Goal: Information Seeking & Learning: Learn about a topic

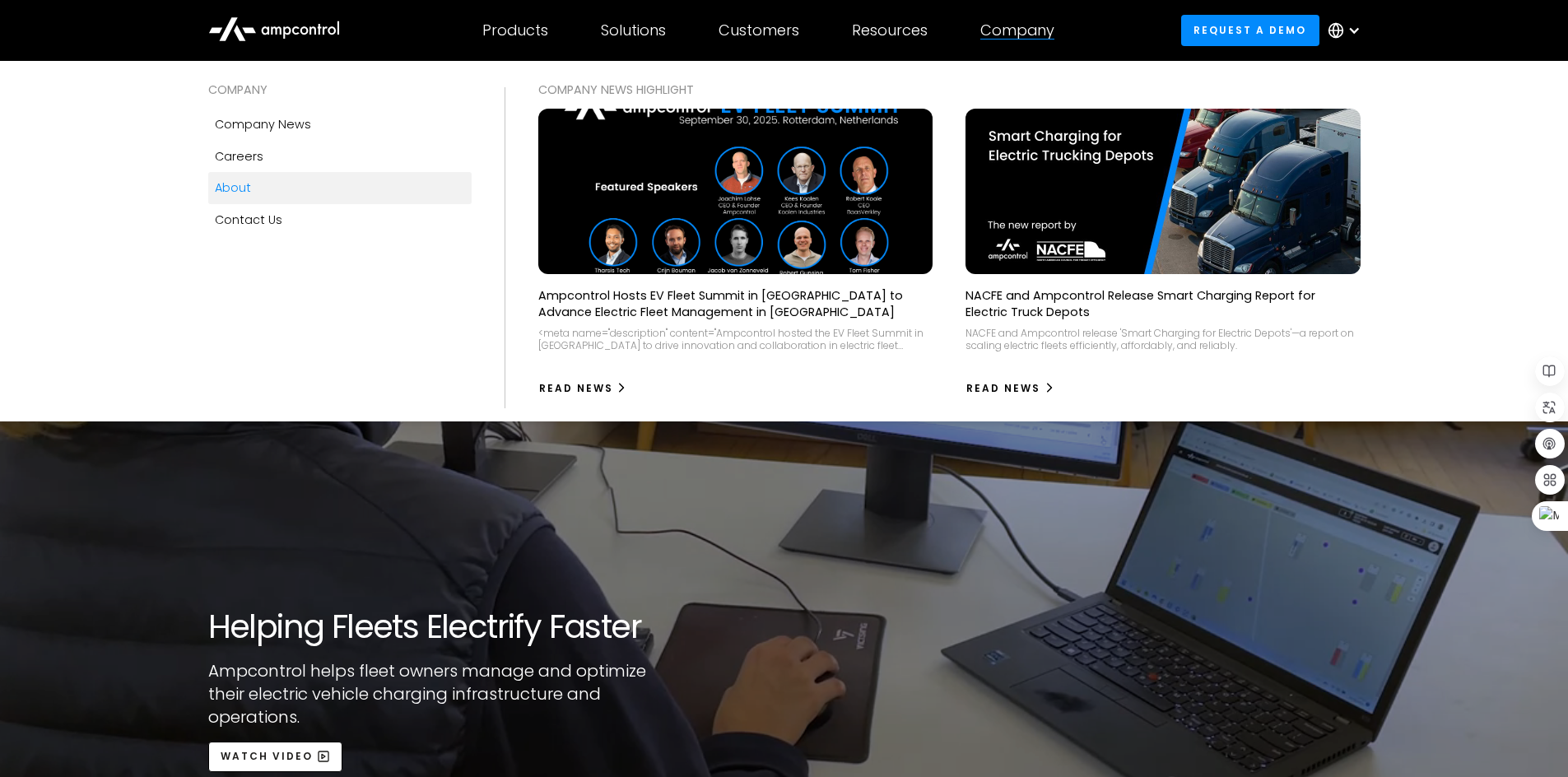
click at [1026, 28] on div "Company" at bounding box center [1017, 30] width 74 height 18
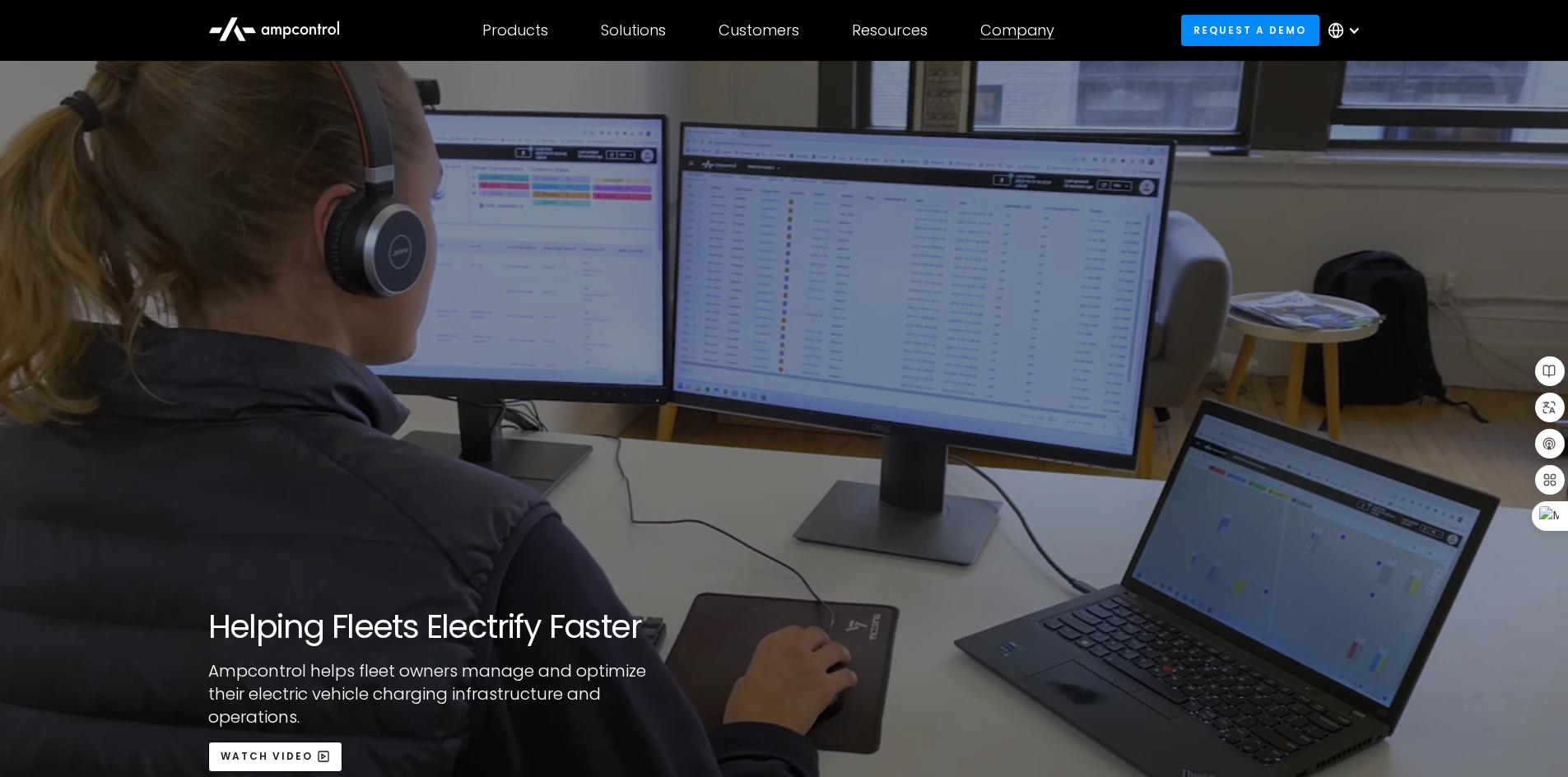
click at [1026, 28] on div "Company" at bounding box center [1017, 30] width 74 height 18
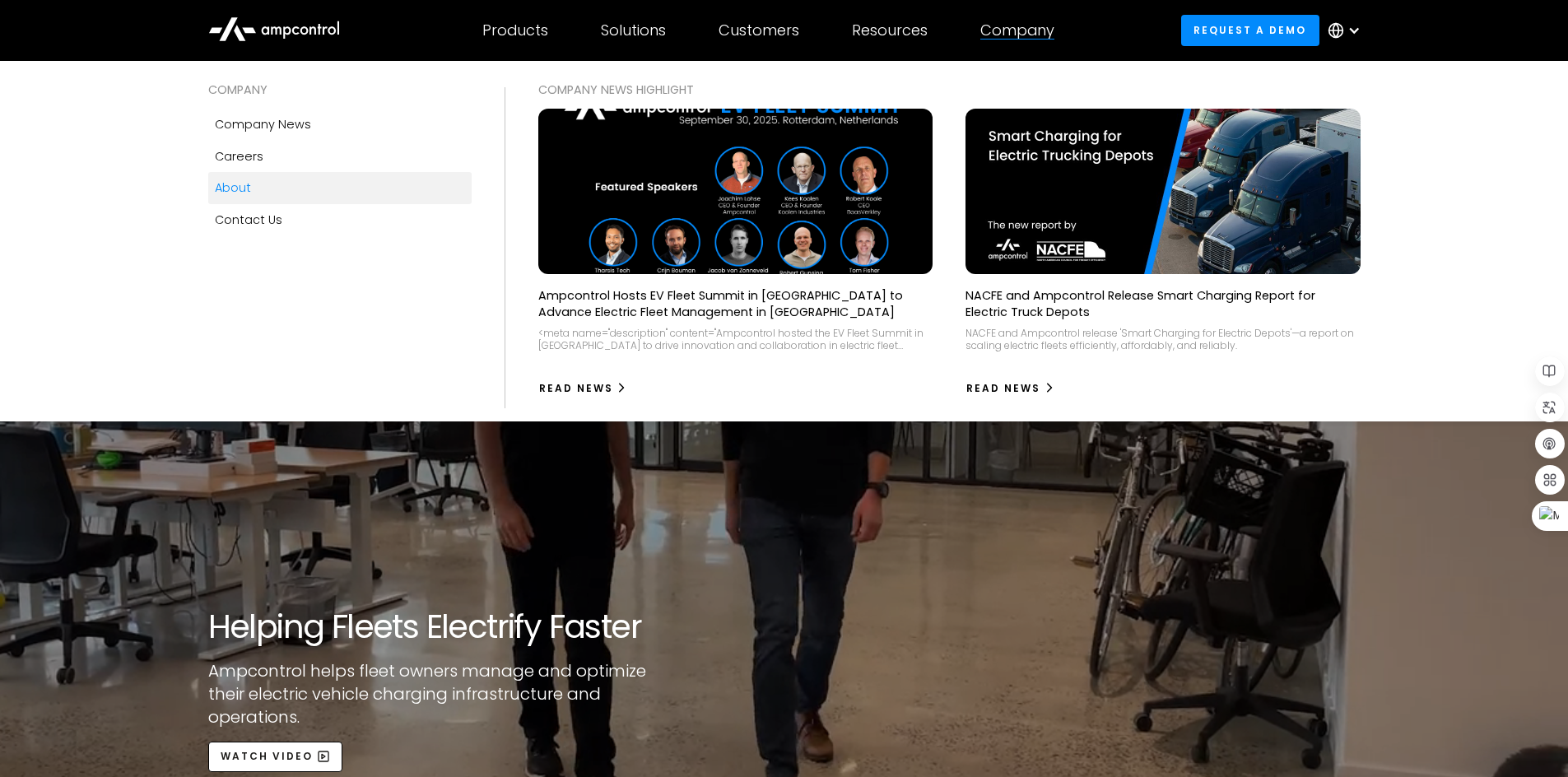
click at [299, 189] on link "About" at bounding box center [339, 187] width 263 height 31
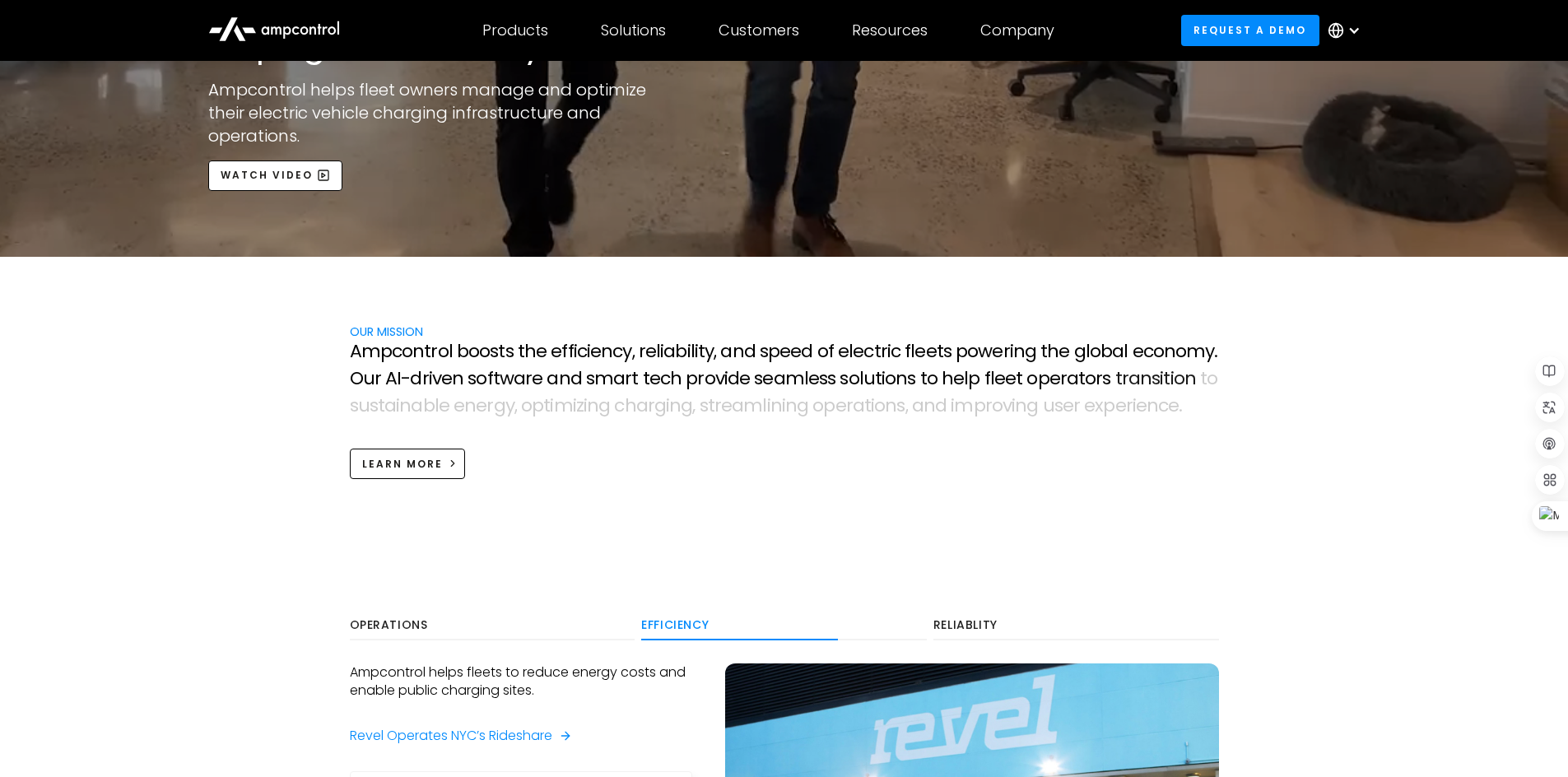
scroll to position [576, 0]
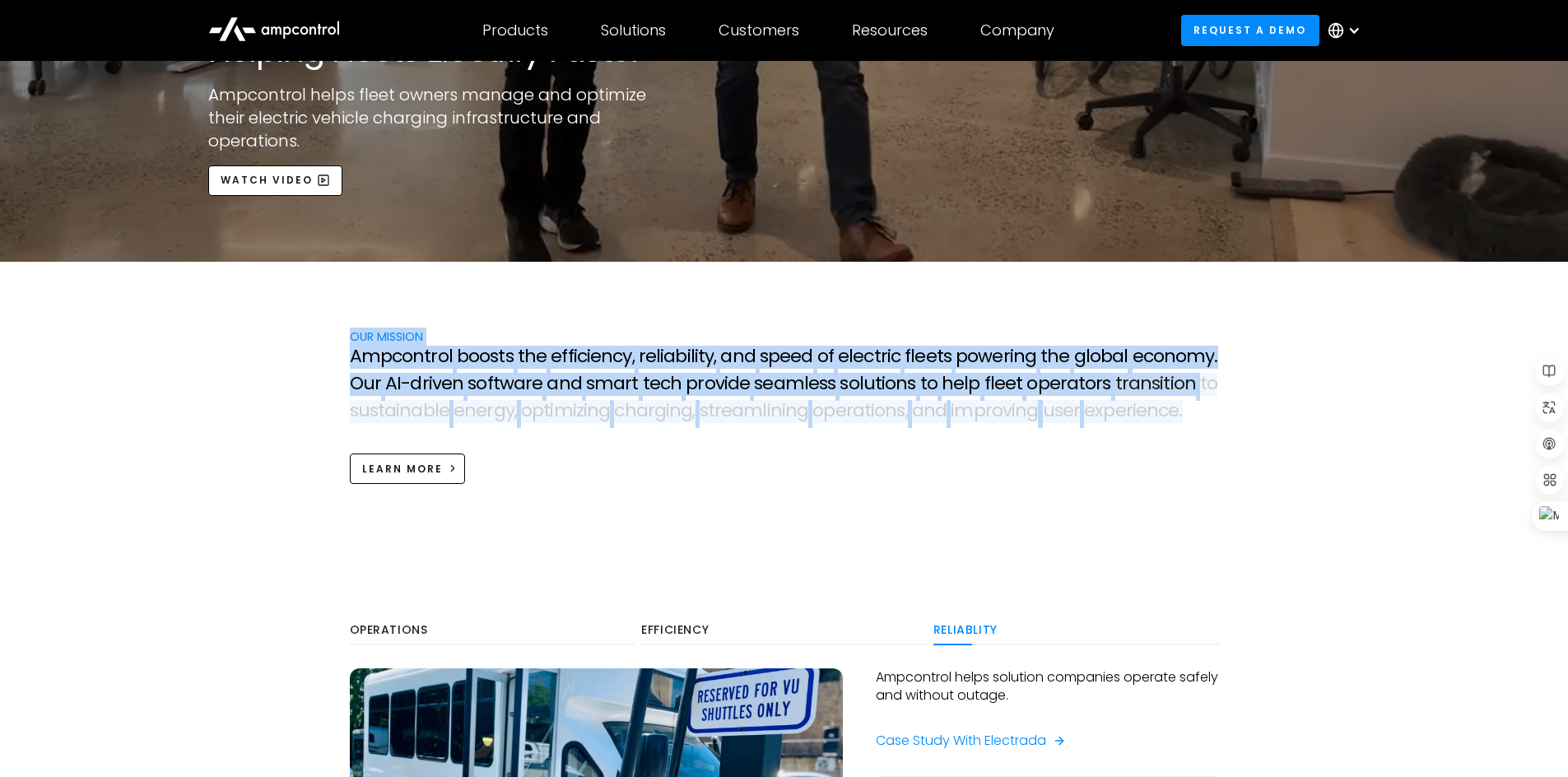
drag, startPoint x: 388, startPoint y: 336, endPoint x: 1179, endPoint y: 425, distance: 795.1
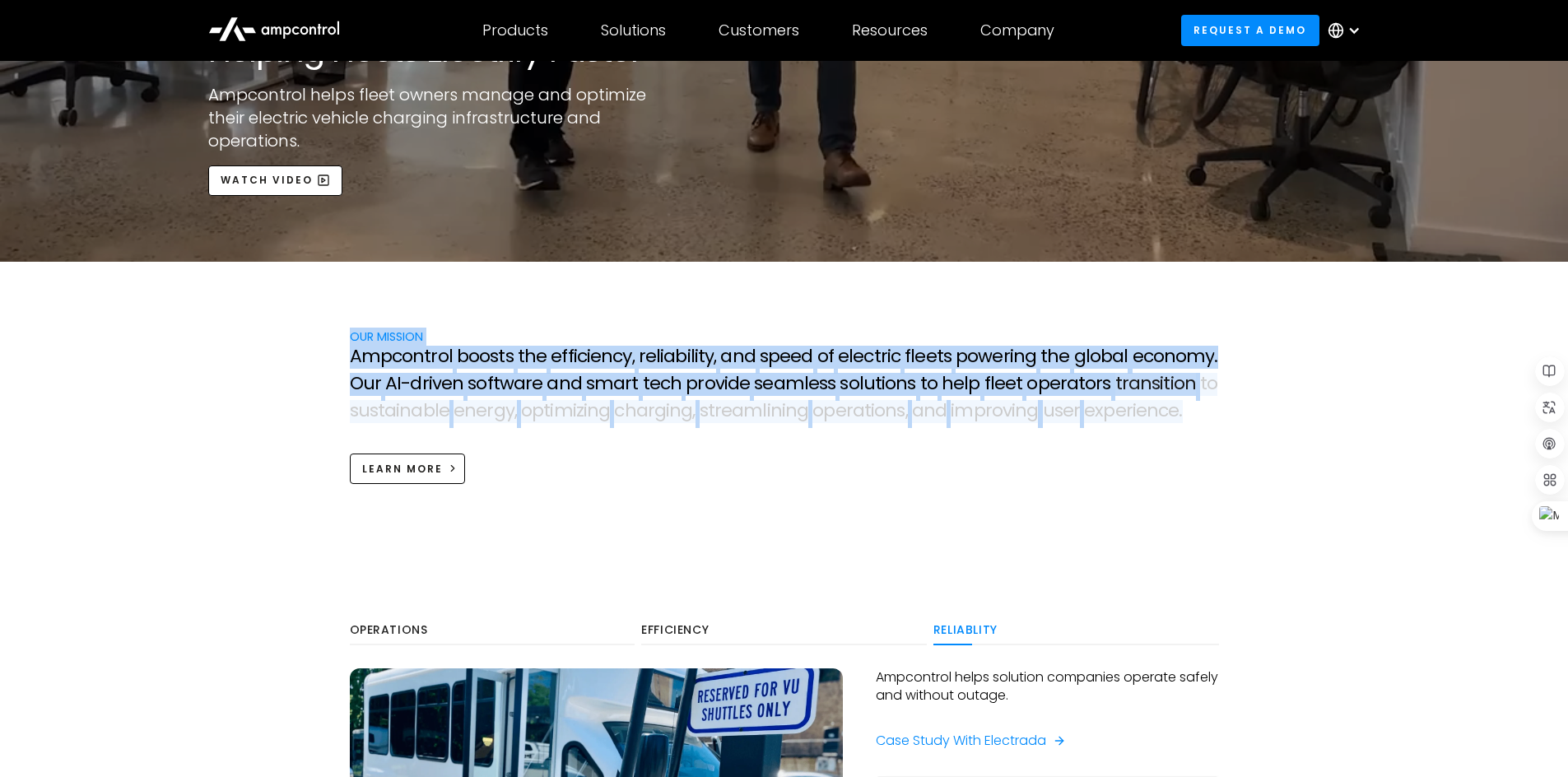
click at [1179, 425] on div "OUR MISSION A m p c o n t r o l b o o s t s t h e e f f i c i e n c y , r e l i…" at bounding box center [784, 406] width 902 height 156
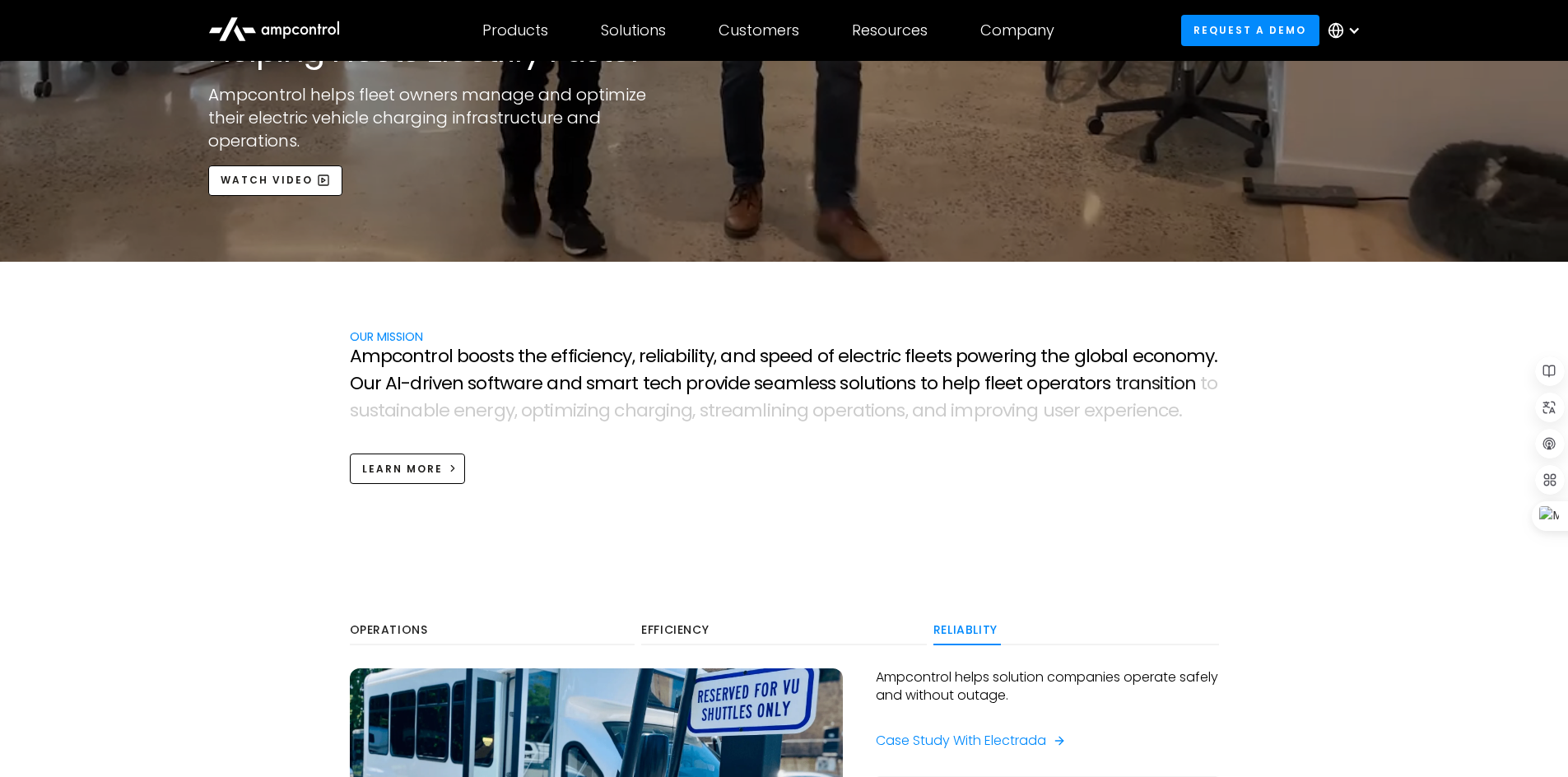
drag, startPoint x: 966, startPoint y: 494, endPoint x: 551, endPoint y: 473, distance: 415.3
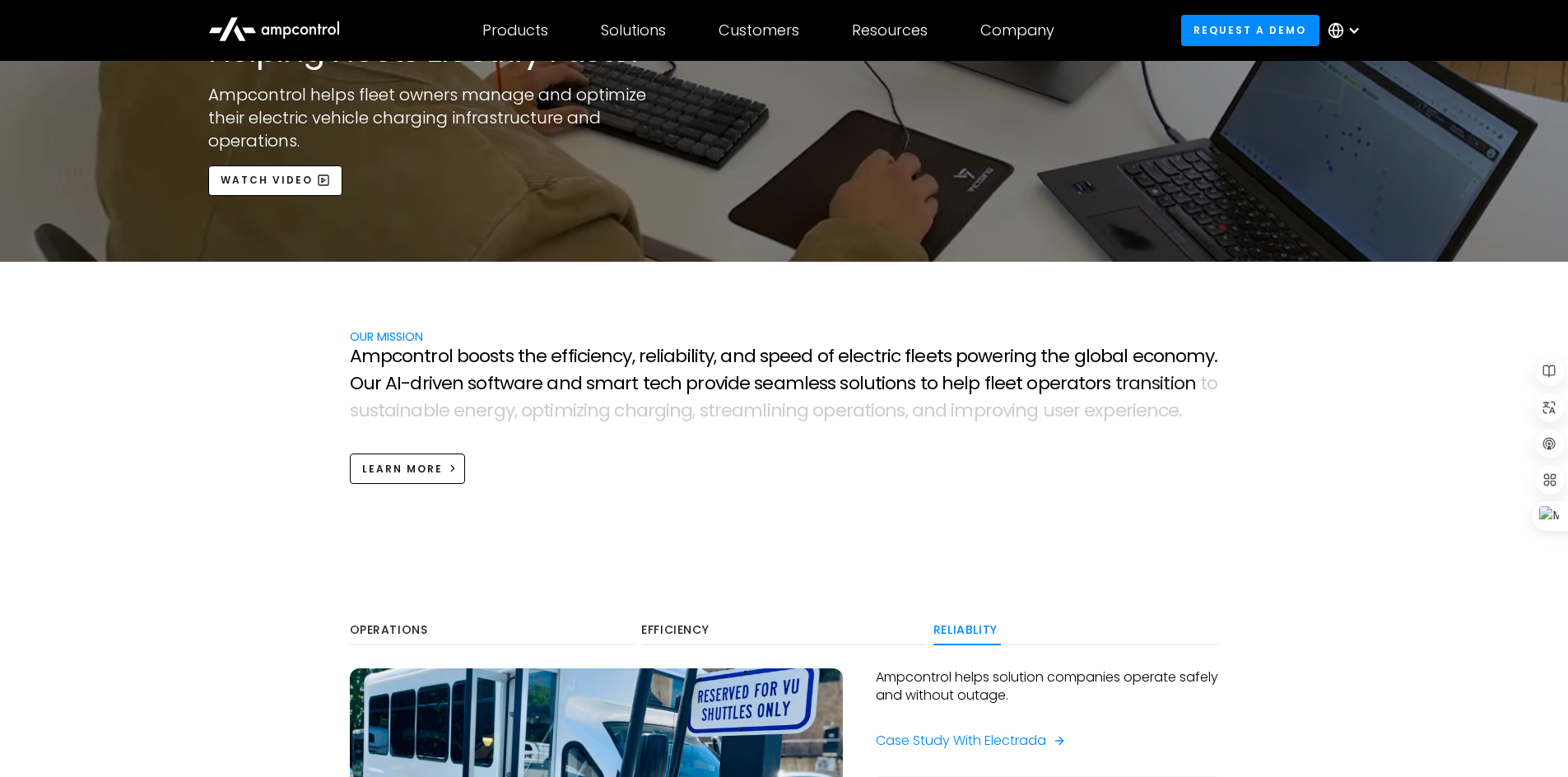
click at [965, 494] on div "OUR MISSION A m p c o n t r o l b o o s t s t h e e f f i c i e n c y , r e l i…" at bounding box center [784, 422] width 902 height 189
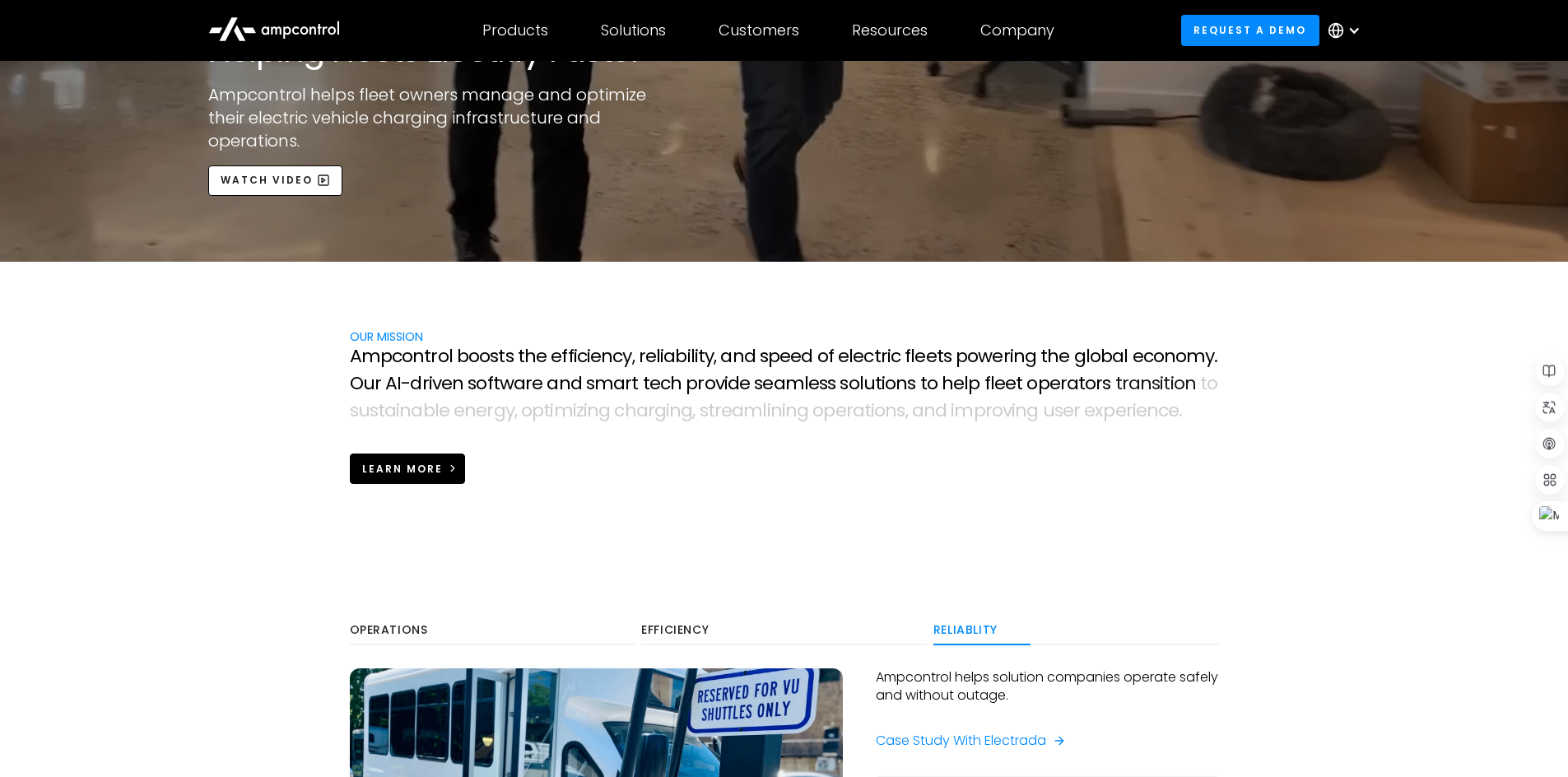
click at [439, 471] on div "Learn more" at bounding box center [402, 469] width 81 height 15
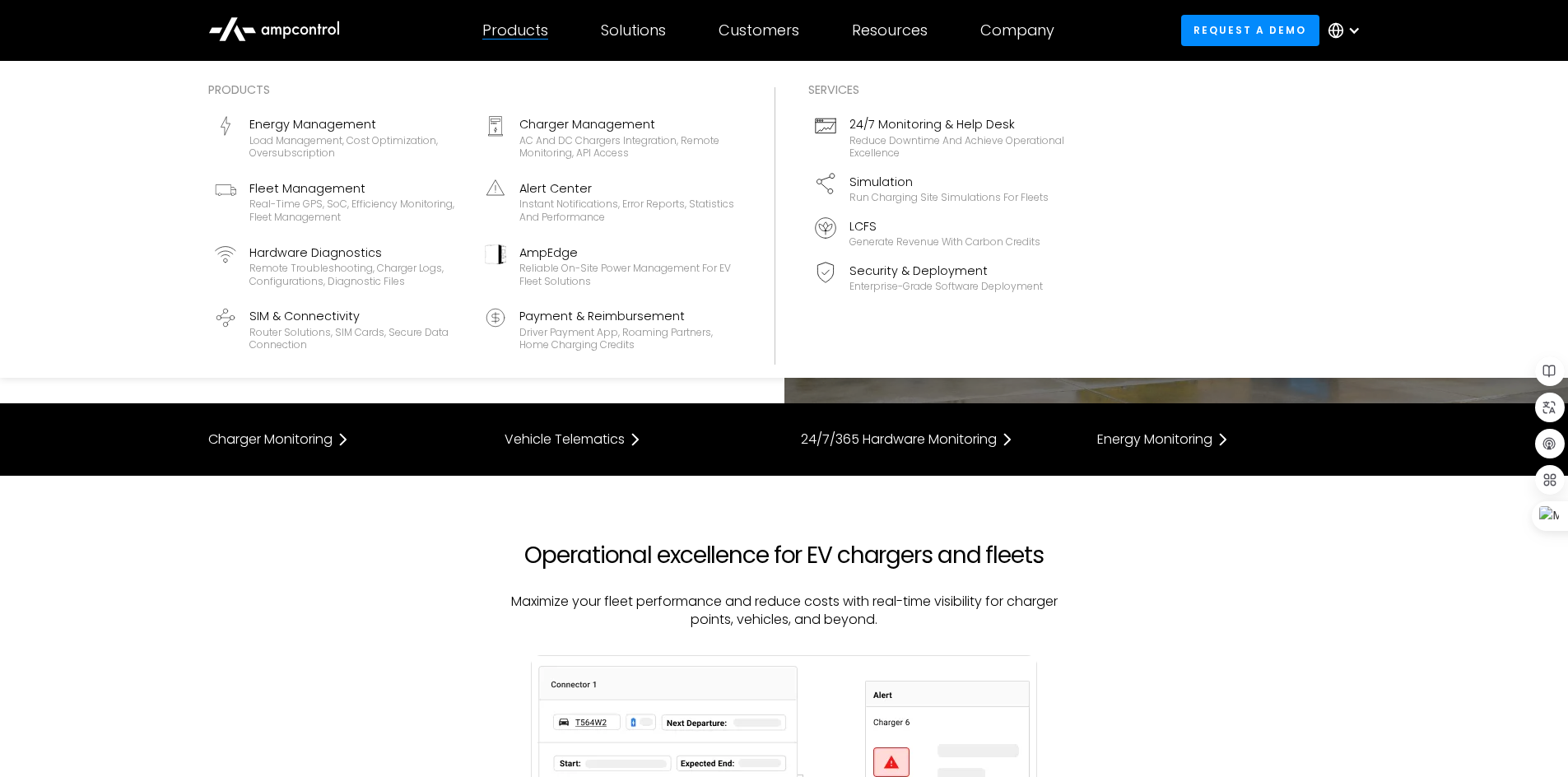
click at [535, 28] on div "Products" at bounding box center [515, 30] width 66 height 18
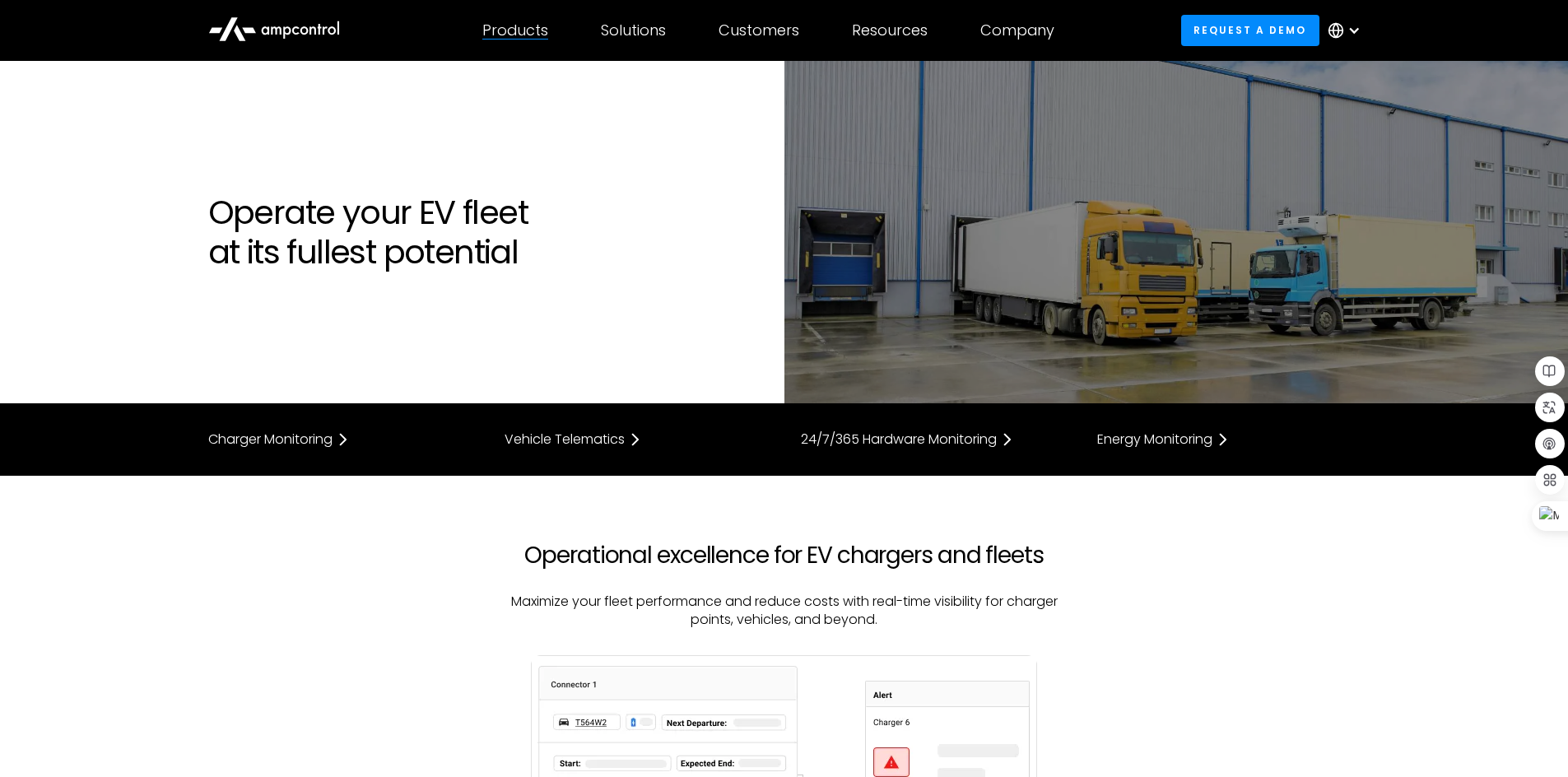
click at [535, 28] on div "Products" at bounding box center [515, 30] width 66 height 18
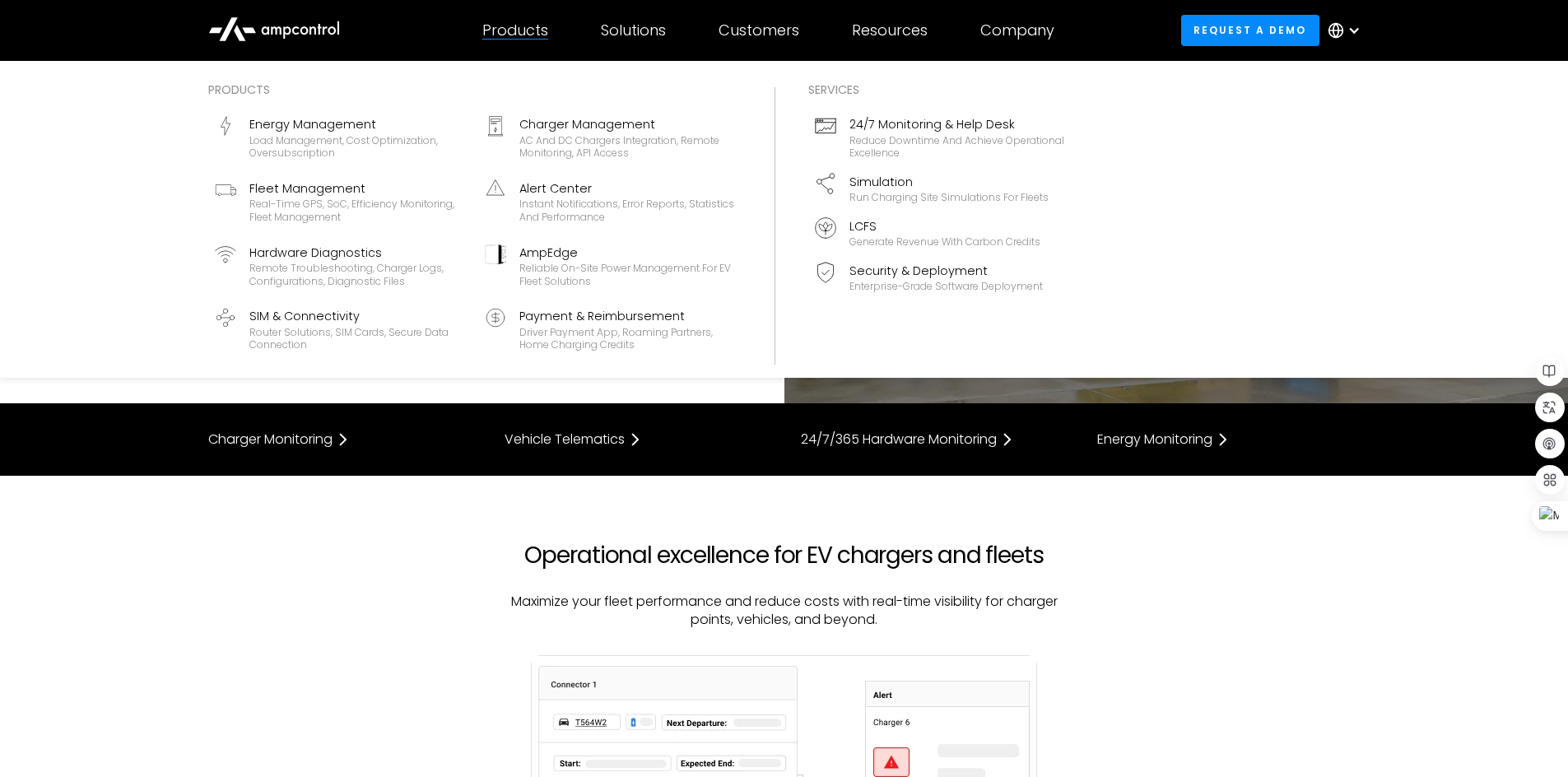
click at [498, 35] on div "Products" at bounding box center [515, 30] width 66 height 18
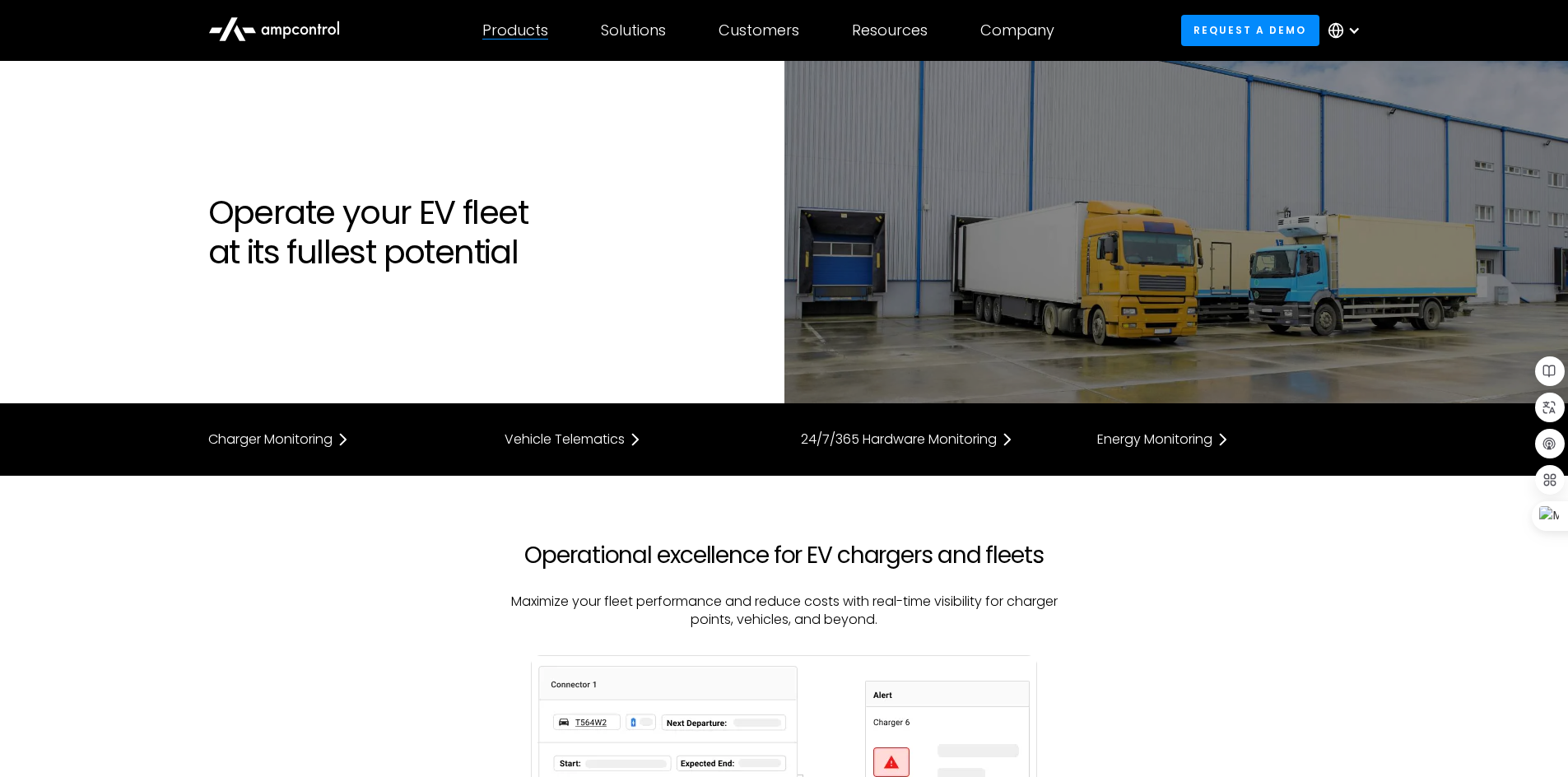
click at [498, 30] on div "Products" at bounding box center [515, 30] width 66 height 18
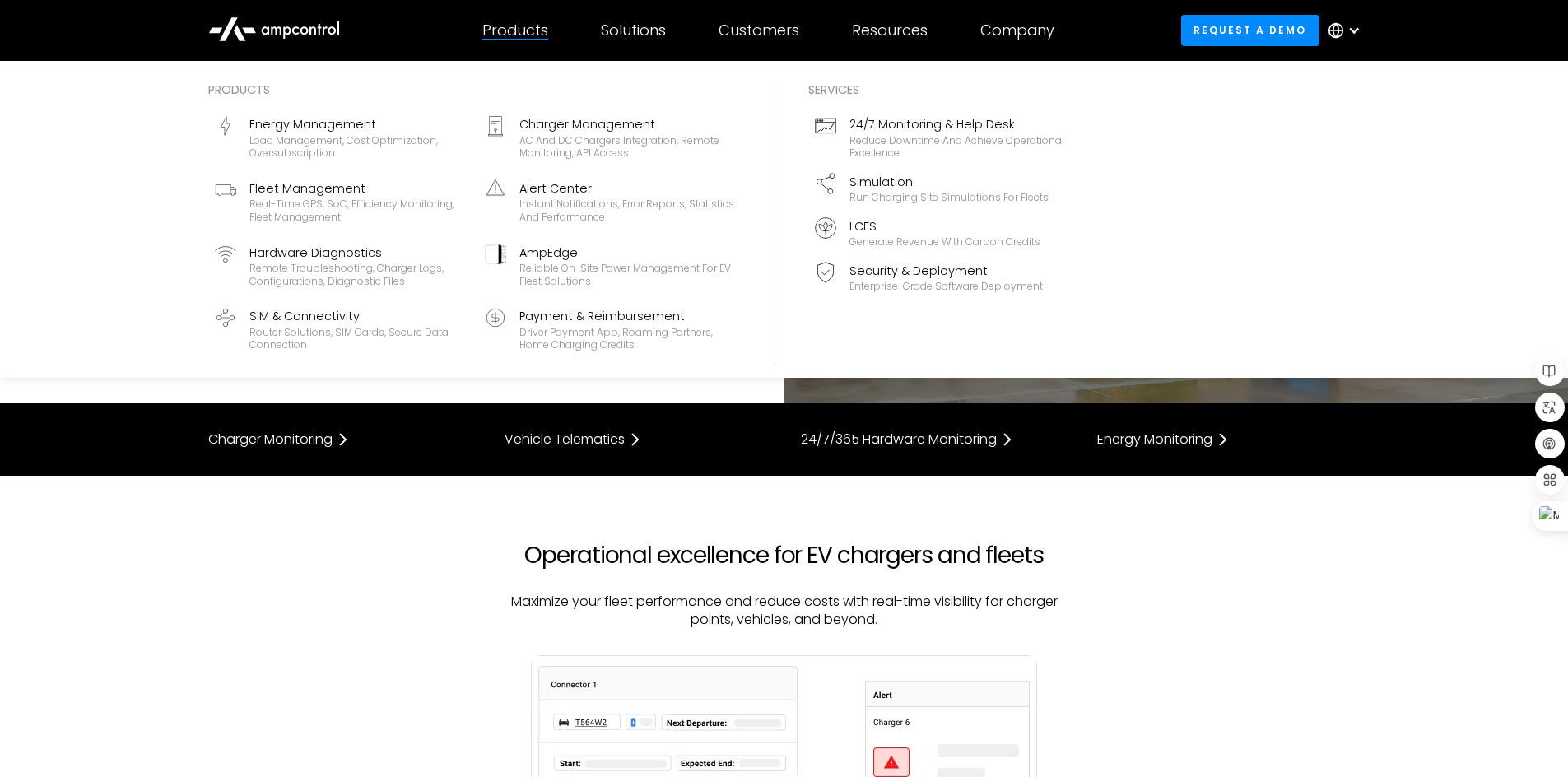
click at [522, 26] on div "Products" at bounding box center [515, 30] width 66 height 18
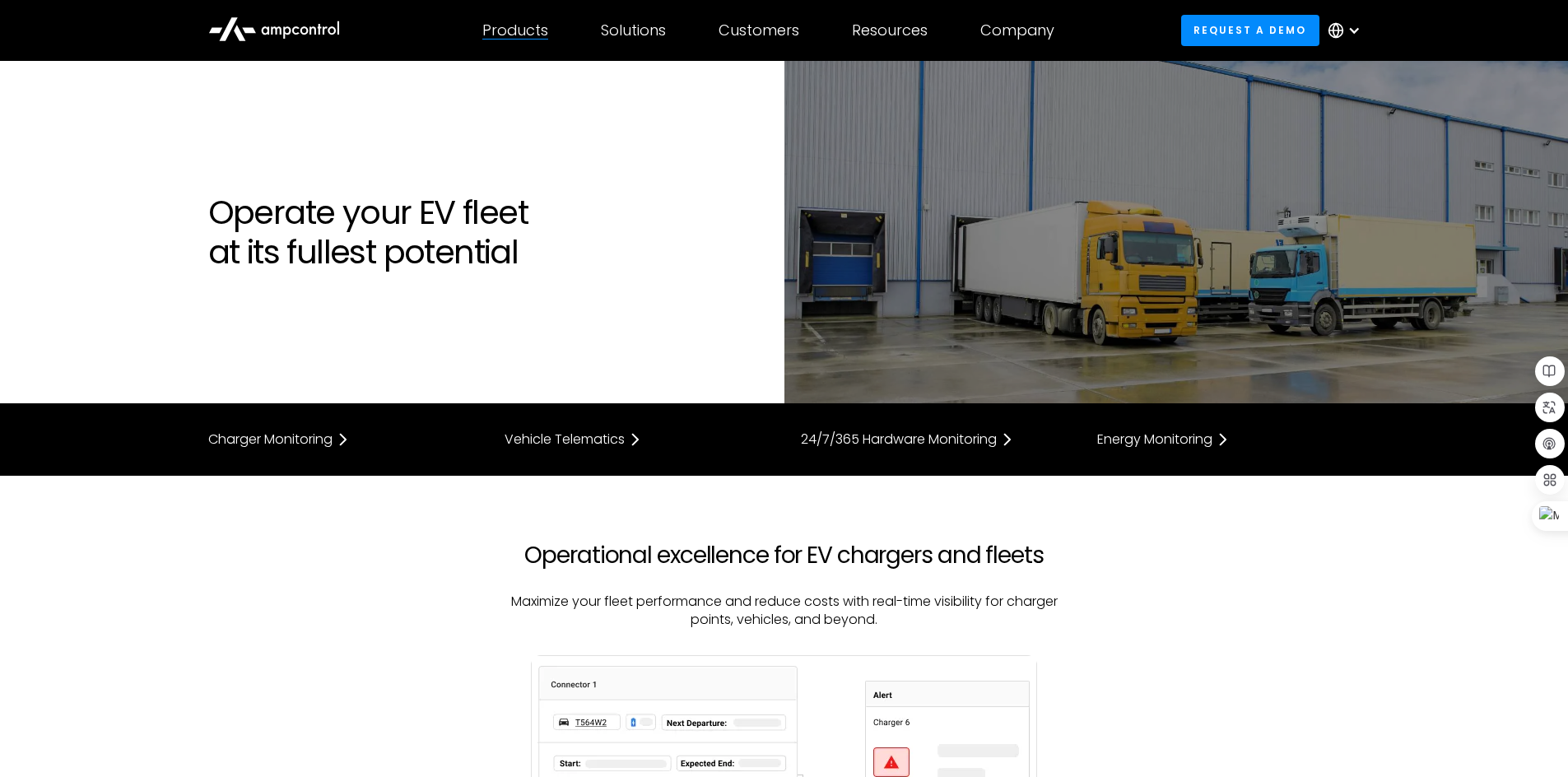
click at [522, 26] on div "Products" at bounding box center [515, 30] width 66 height 18
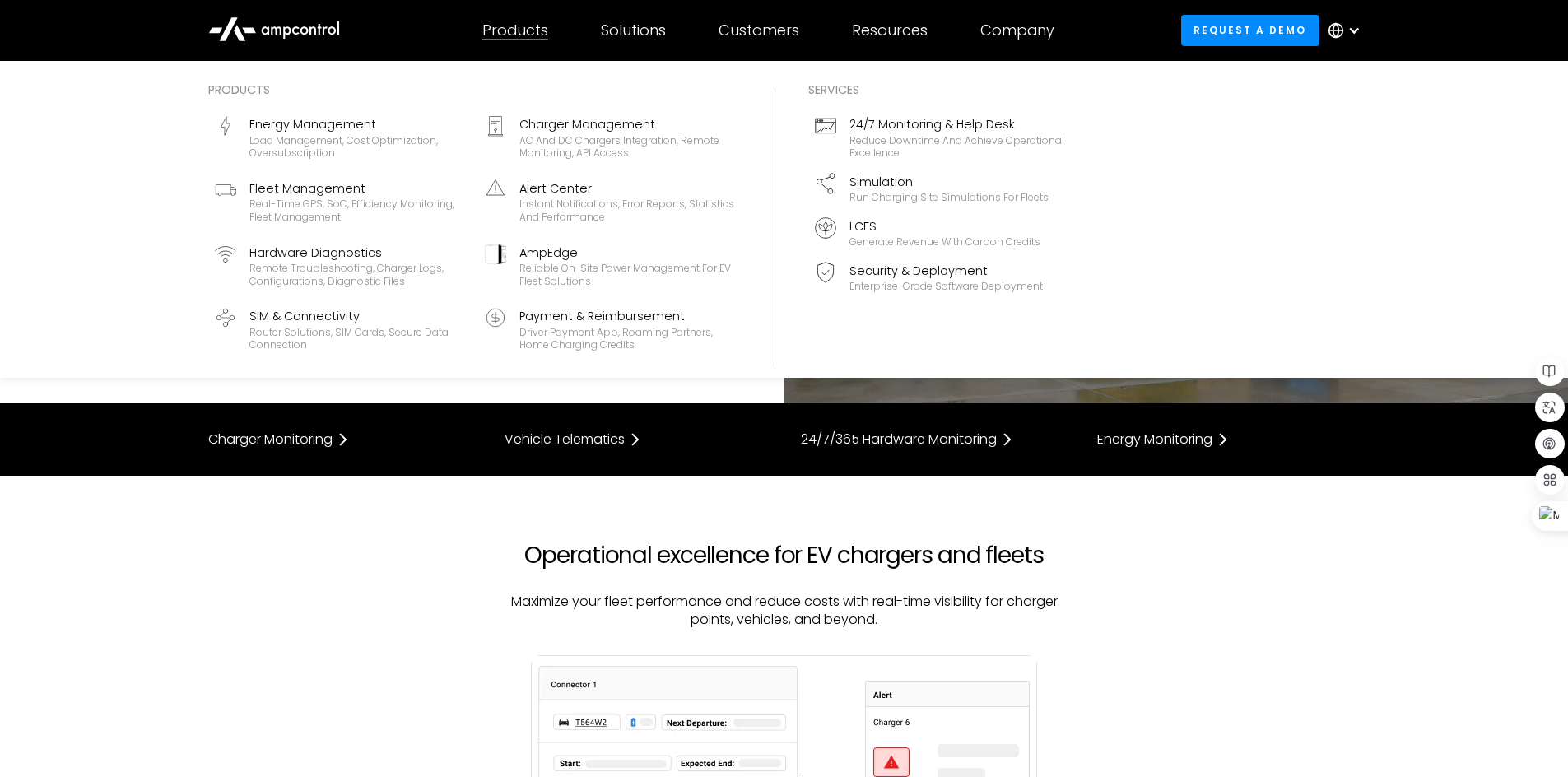
click at [535, 30] on div "Products" at bounding box center [515, 30] width 66 height 18
click at [367, 127] on div "Energy Management" at bounding box center [357, 124] width 216 height 18
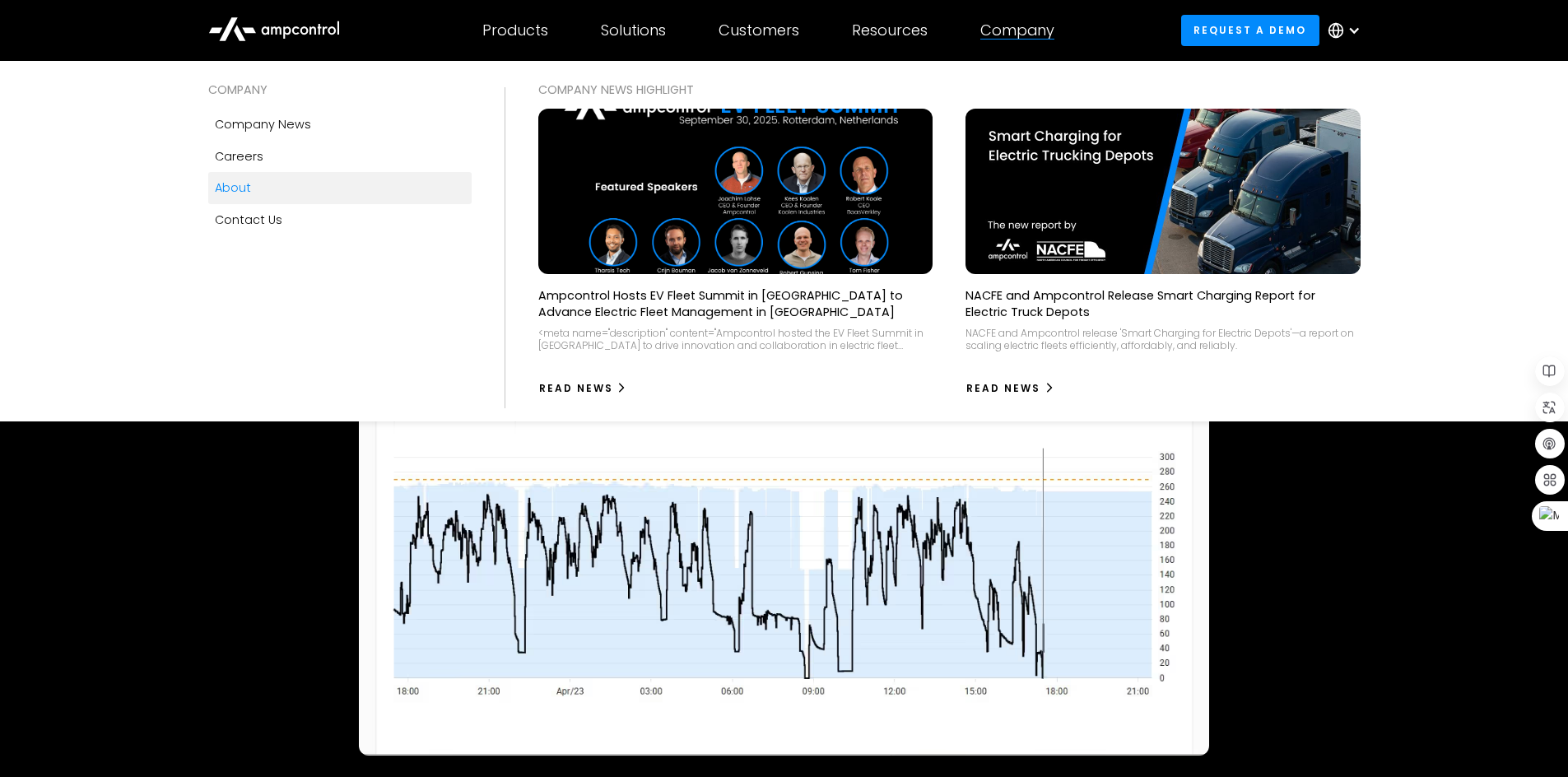
click at [235, 192] on div "About" at bounding box center [233, 188] width 36 height 18
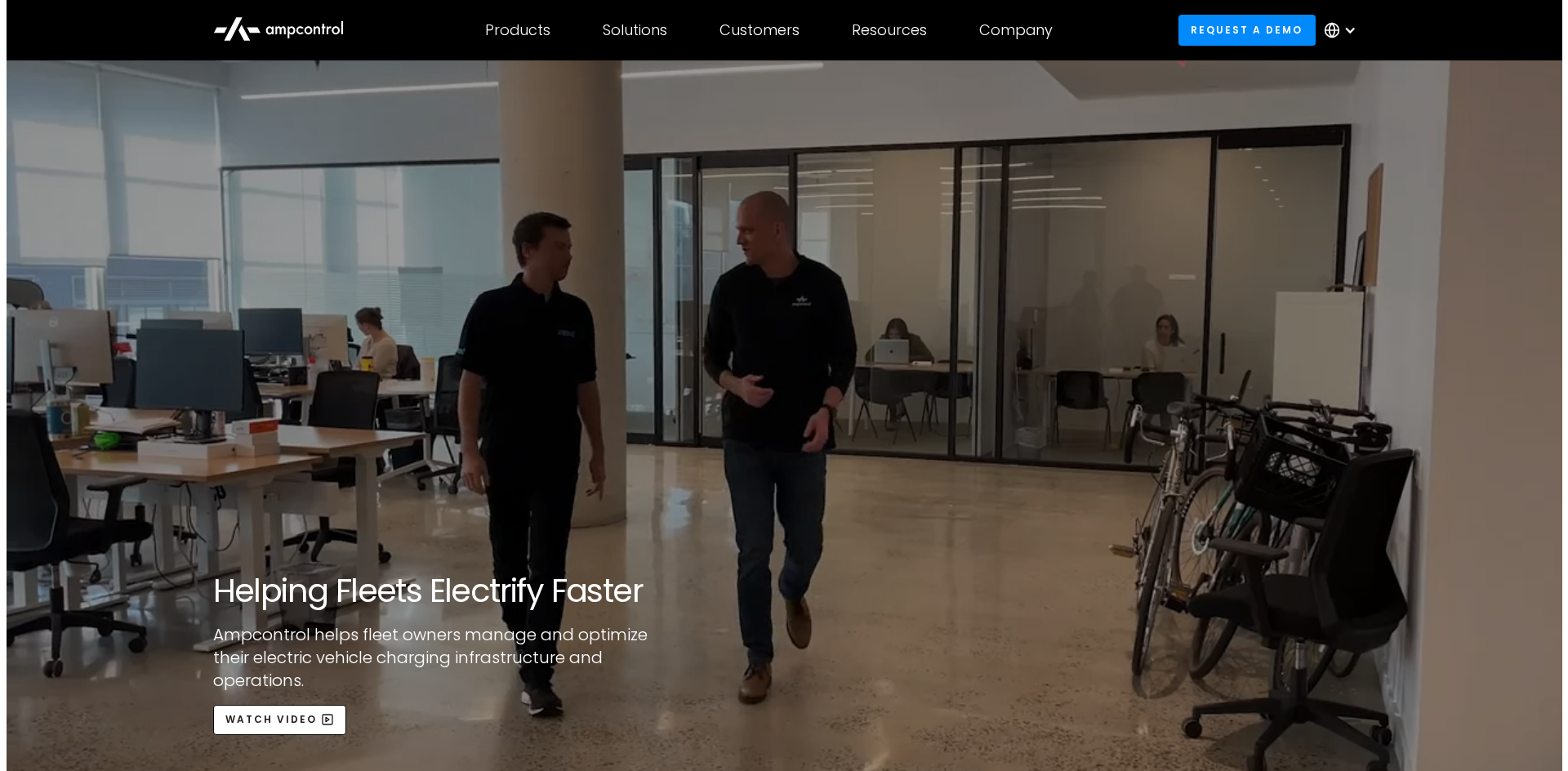
scroll to position [409, 0]
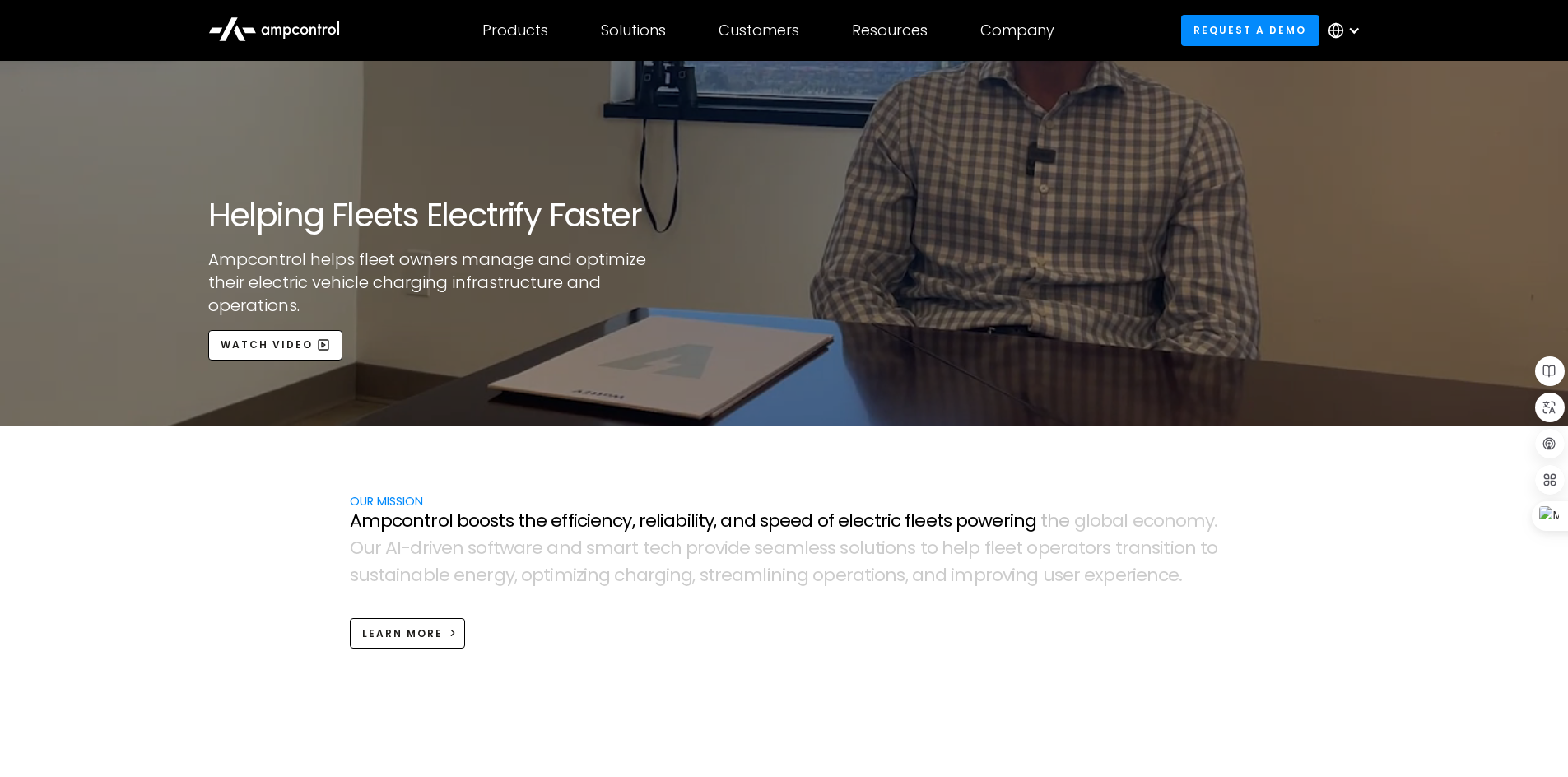
click at [309, 339] on div "open lightbox" at bounding box center [784, 37] width 1568 height 777
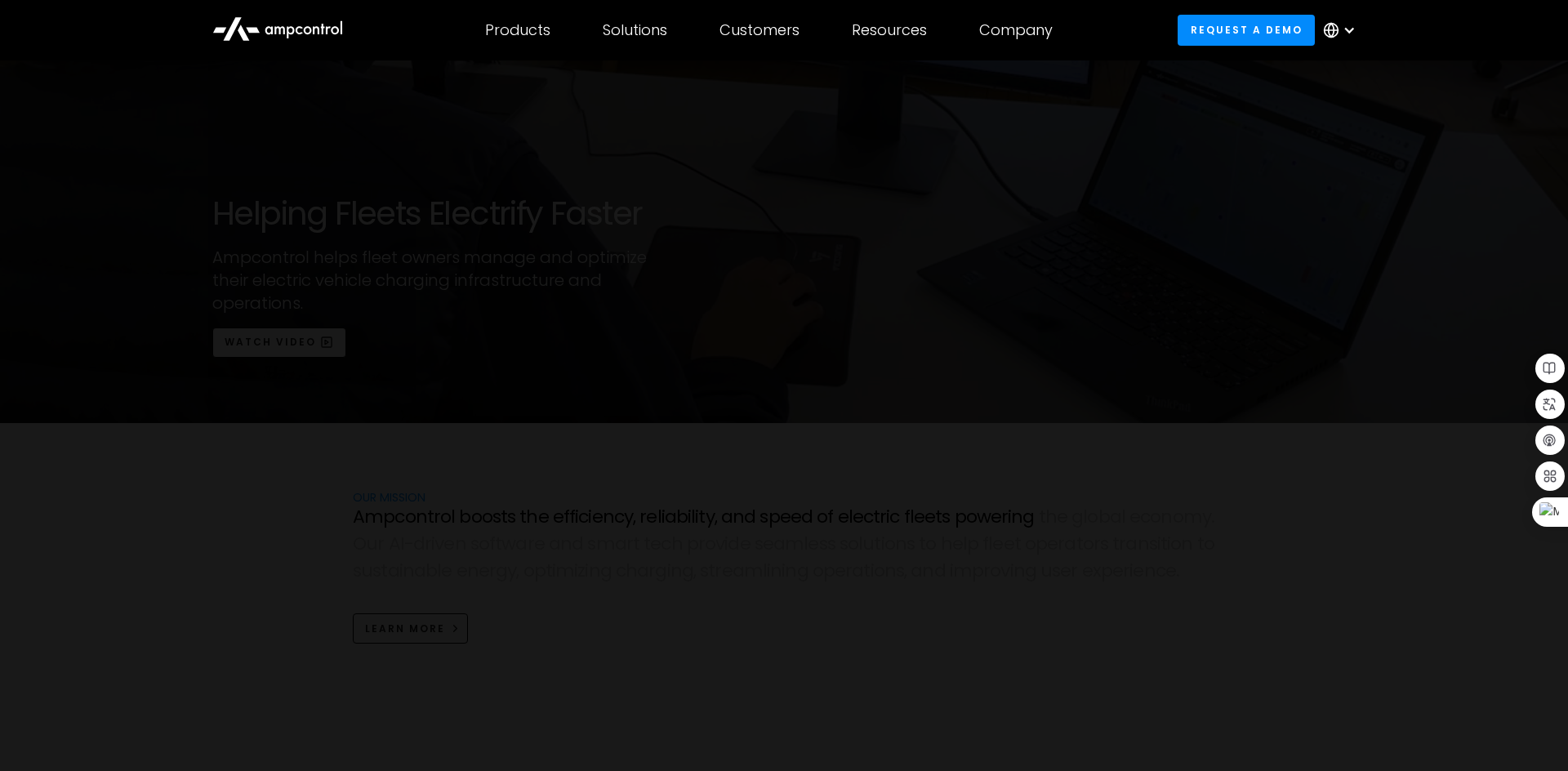
click at [1186, 199] on div at bounding box center [784, 386] width 1568 height 740
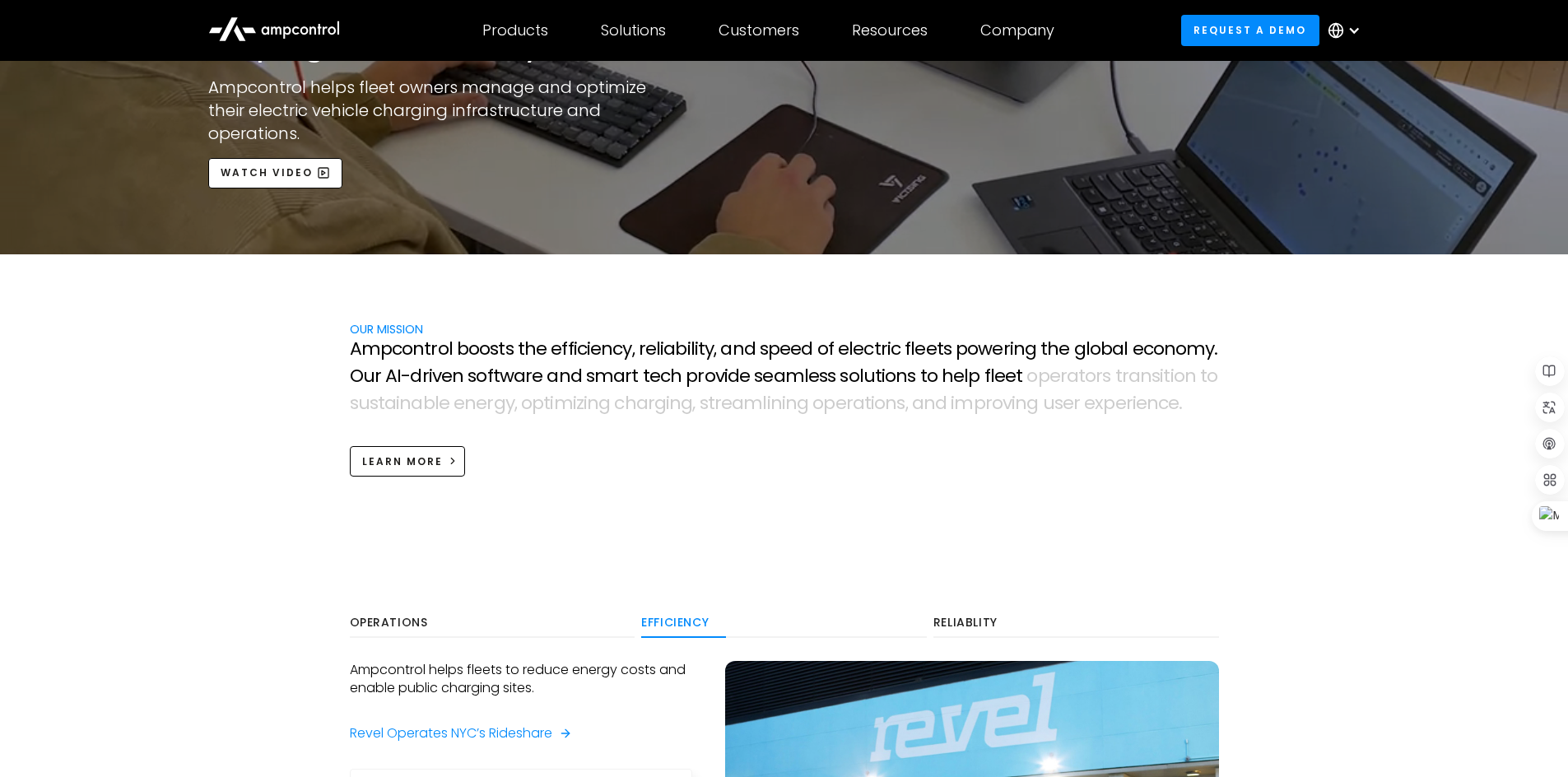
scroll to position [555, 0]
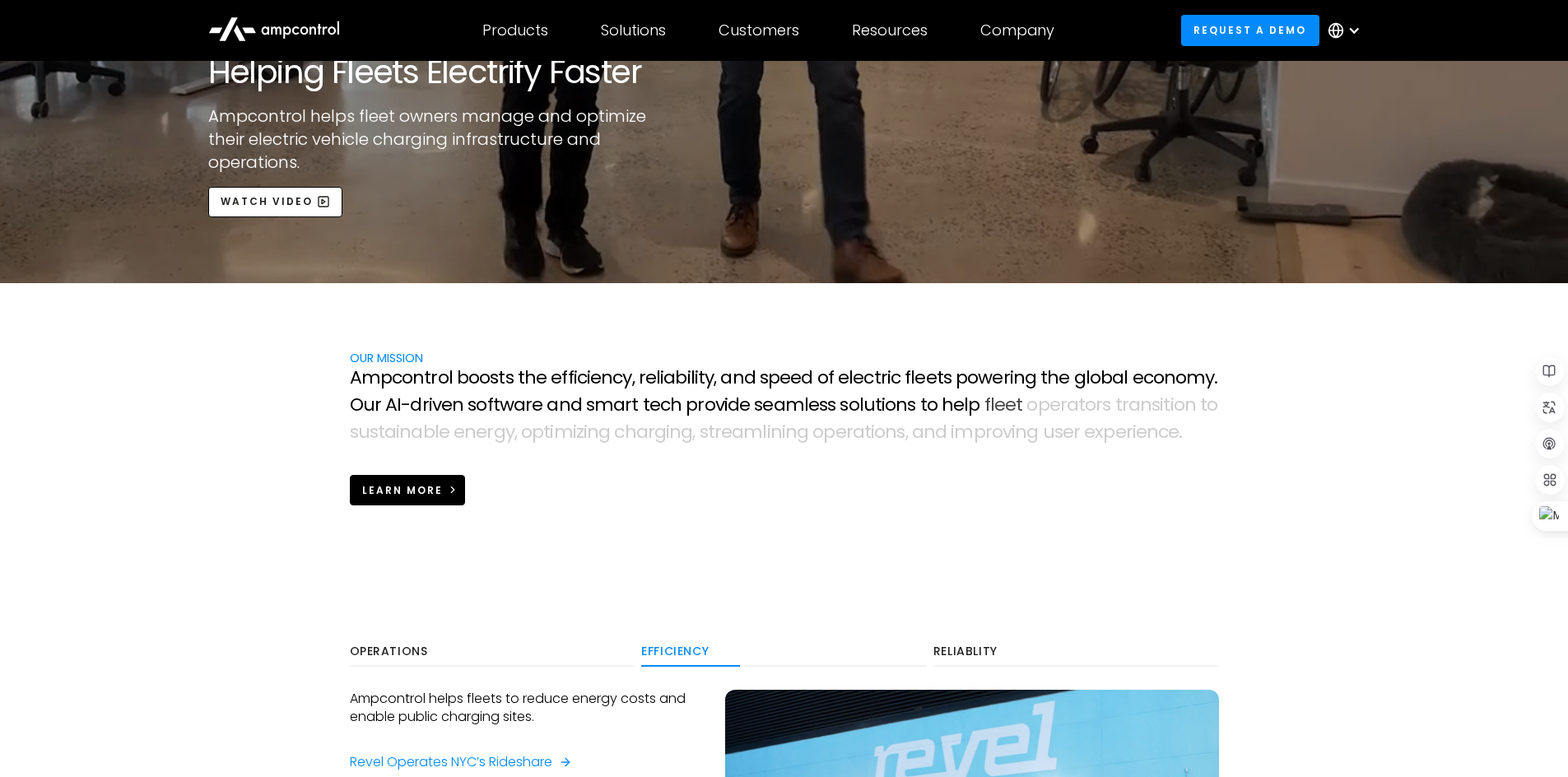
click at [454, 501] on link "Learn more" at bounding box center [408, 490] width 116 height 30
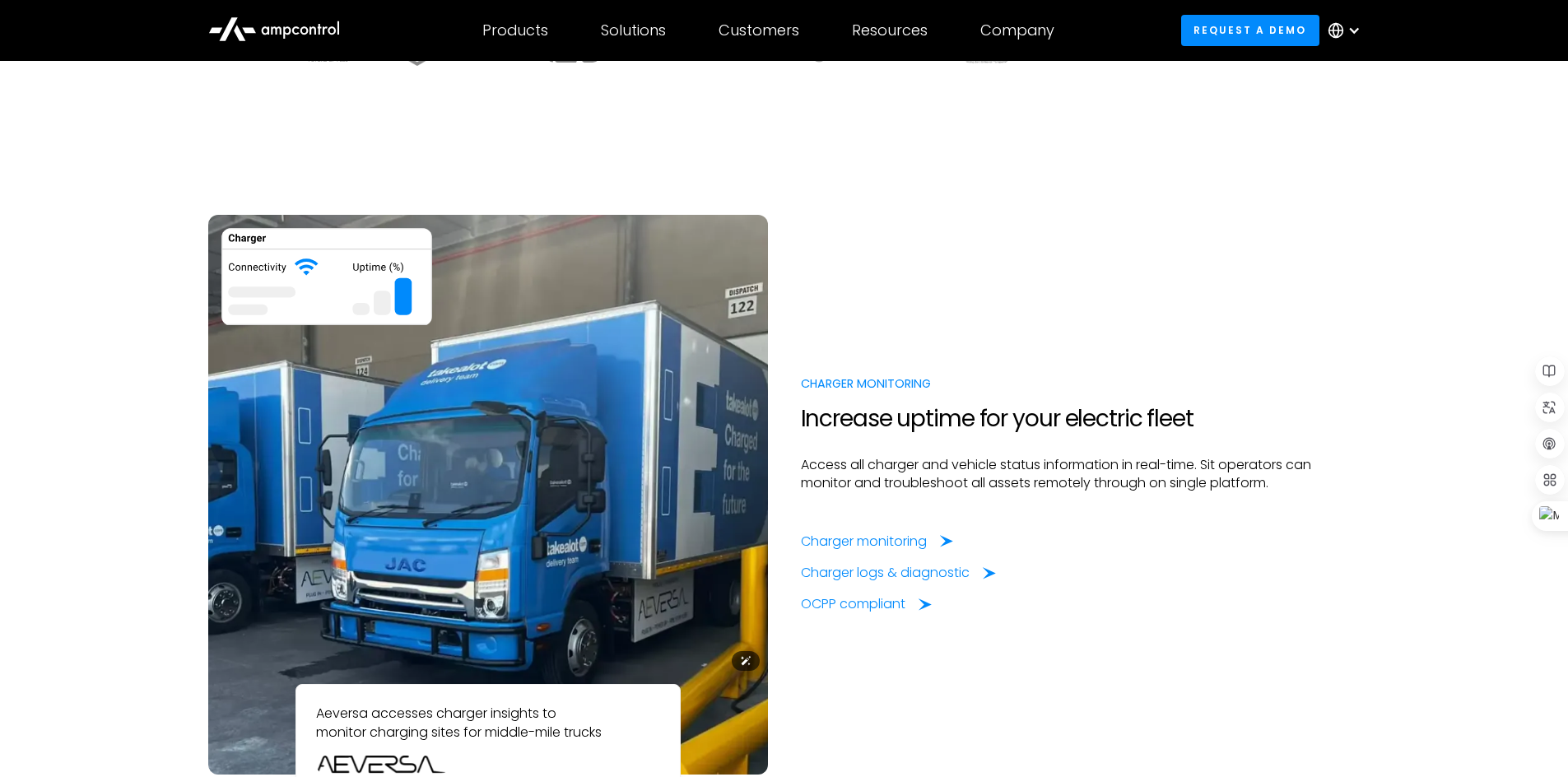
scroll to position [1152, 0]
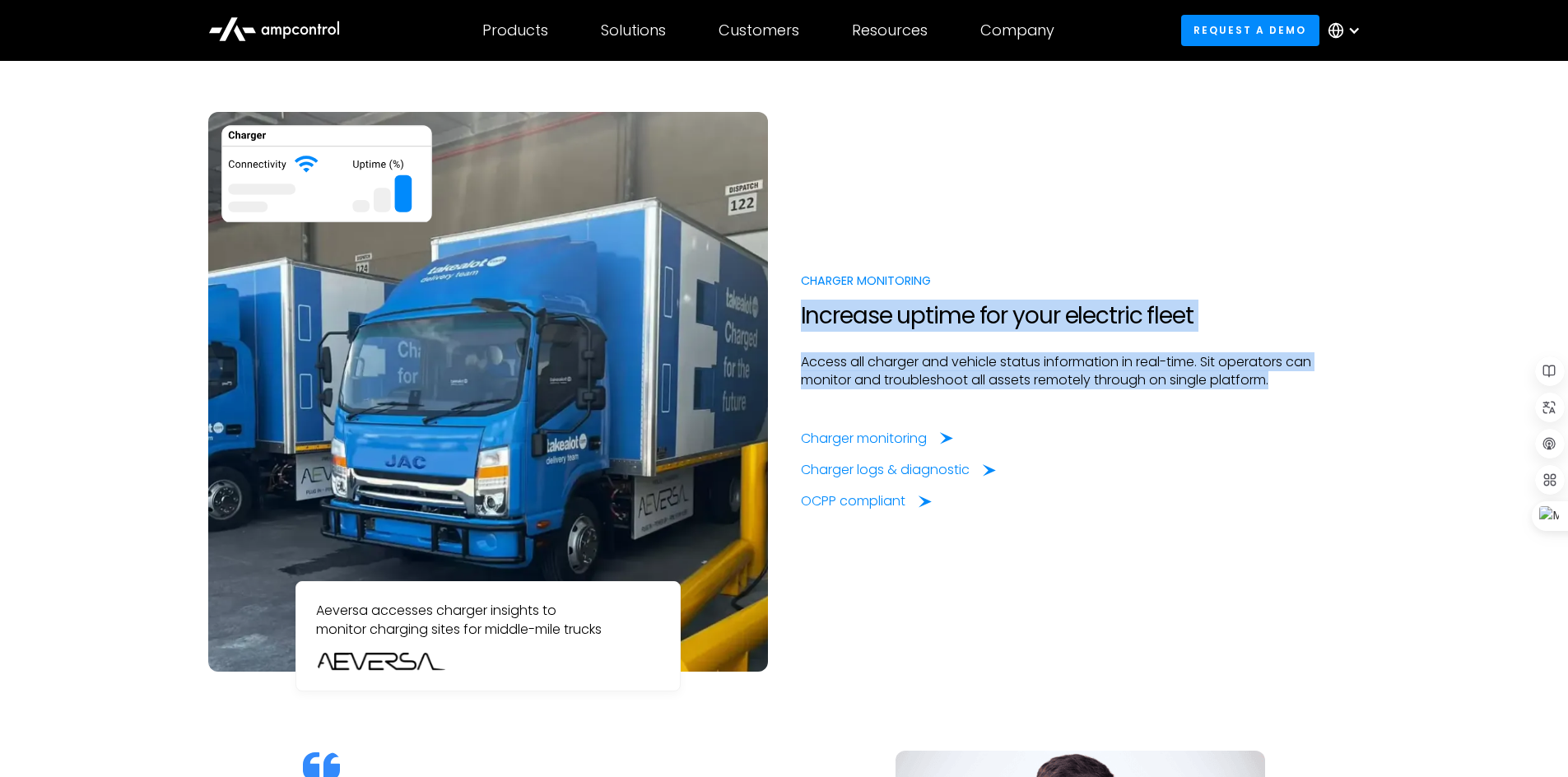
drag, startPoint x: 802, startPoint y: 306, endPoint x: 1296, endPoint y: 376, distance: 499.5
click at [1298, 376] on div "Charger Monitoring Increase uptime for your electric fleet Access all charger a…" at bounding box center [1080, 391] width 593 height 239
copy div "Increase uptime for your electric fleet Access all charger and vehicle status i…"
